Goal: Task Accomplishment & Management: Use online tool/utility

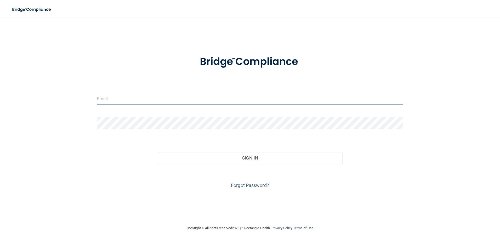
click at [128, 99] on input "email" at bounding box center [250, 99] width 307 height 12
type input "[EMAIL_ADDRESS][DOMAIN_NAME]"
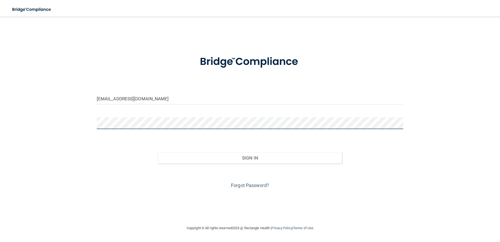
click at [158, 152] on button "Sign In" at bounding box center [250, 158] width 184 height 12
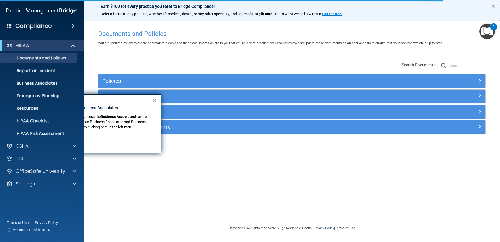
click at [156, 102] on button "×" at bounding box center [154, 100] width 5 height 8
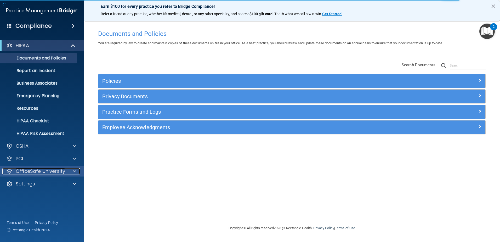
click at [69, 169] on div at bounding box center [73, 171] width 13 height 6
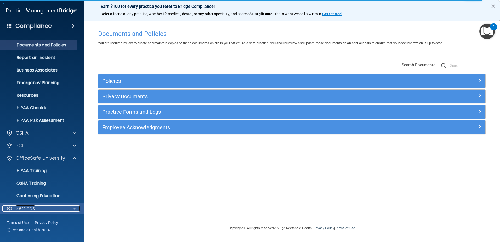
click at [72, 205] on div at bounding box center [73, 208] width 13 height 6
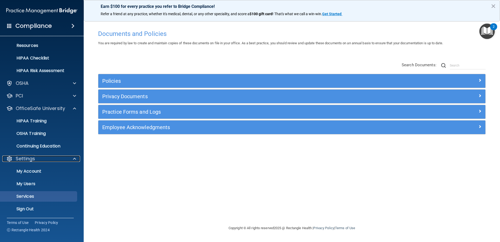
scroll to position [63, 0]
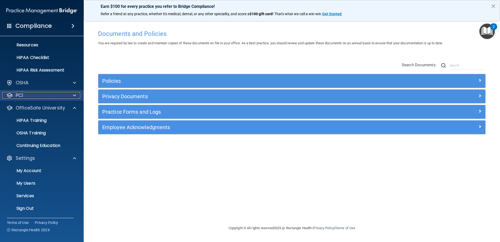
click at [72, 94] on div at bounding box center [73, 95] width 13 height 6
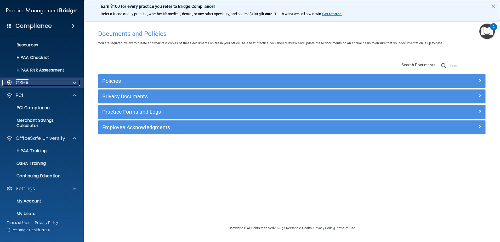
click at [72, 82] on div at bounding box center [73, 82] width 13 height 6
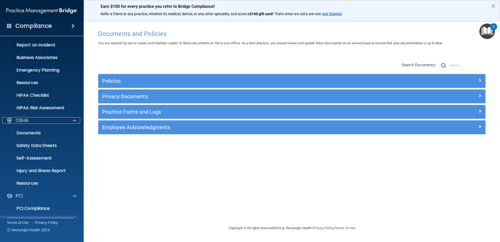
scroll to position [0, 0]
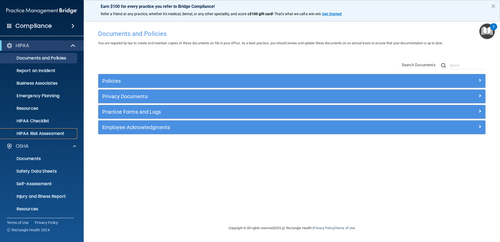
click at [63, 135] on p "HIPAA Risk Assessment" at bounding box center [38, 133] width 71 height 5
